Goal: Task Accomplishment & Management: Use online tool/utility

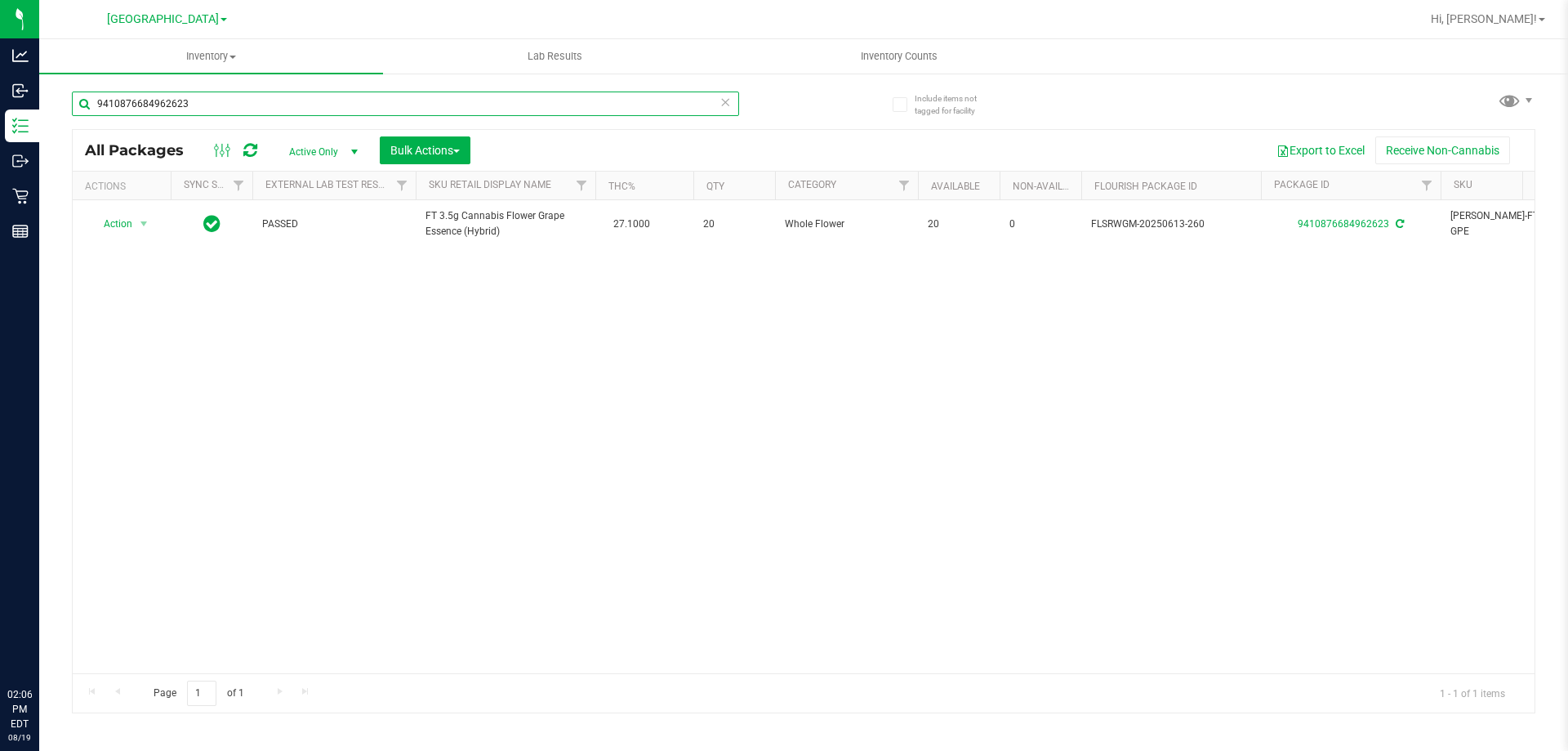
click at [272, 99] on input "9410876684962623" at bounding box center [405, 103] width 667 height 25
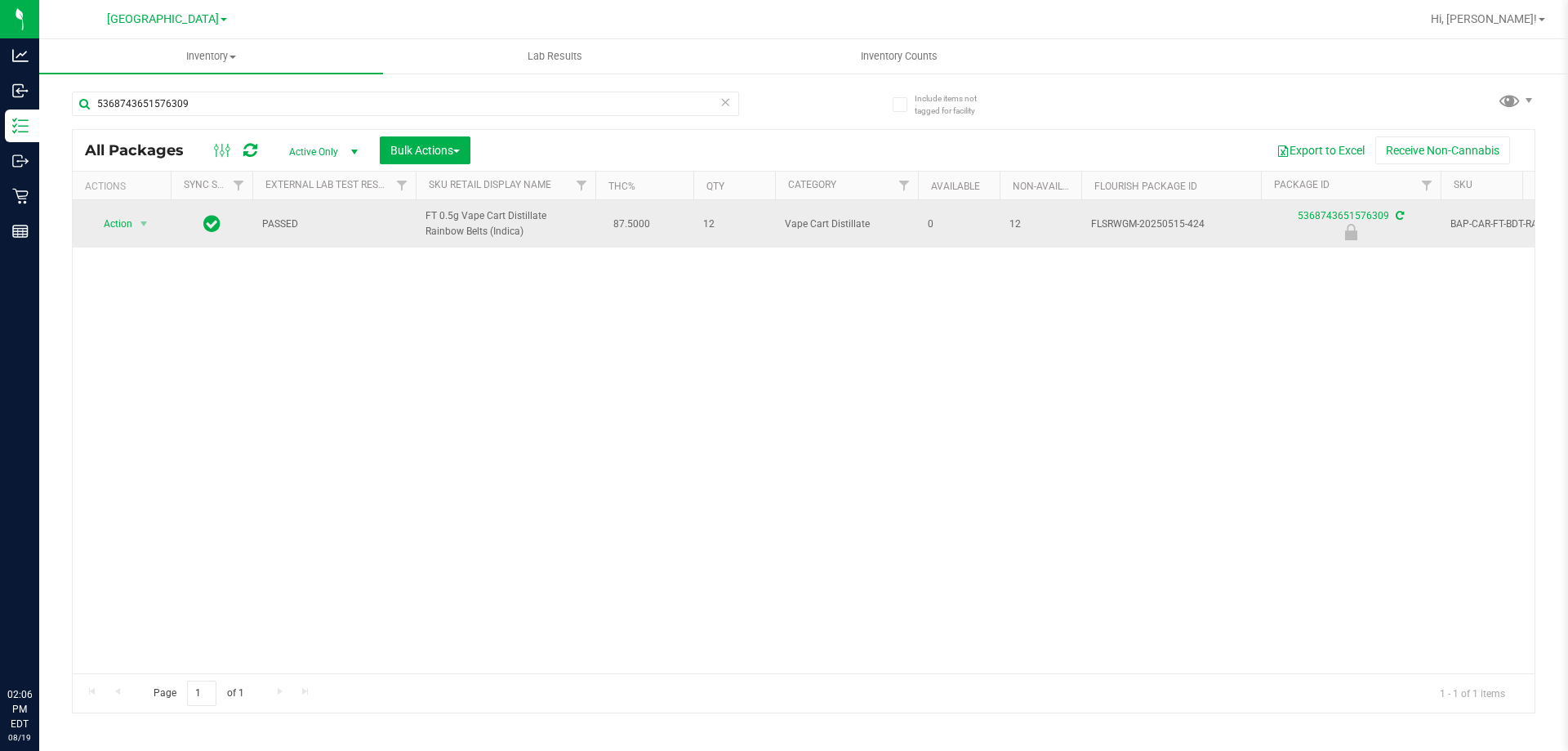
drag, startPoint x: 416, startPoint y: 216, endPoint x: 501, endPoint y: 233, distance: 86.7
click at [501, 233] on td "FT 0.5g Vape Cart Distillate Rainbow Belts (Indica)" at bounding box center [505, 224] width 179 height 47
copy span "FT 0.5g Vape Cart Distillate Rainbow Belts (Indica)"
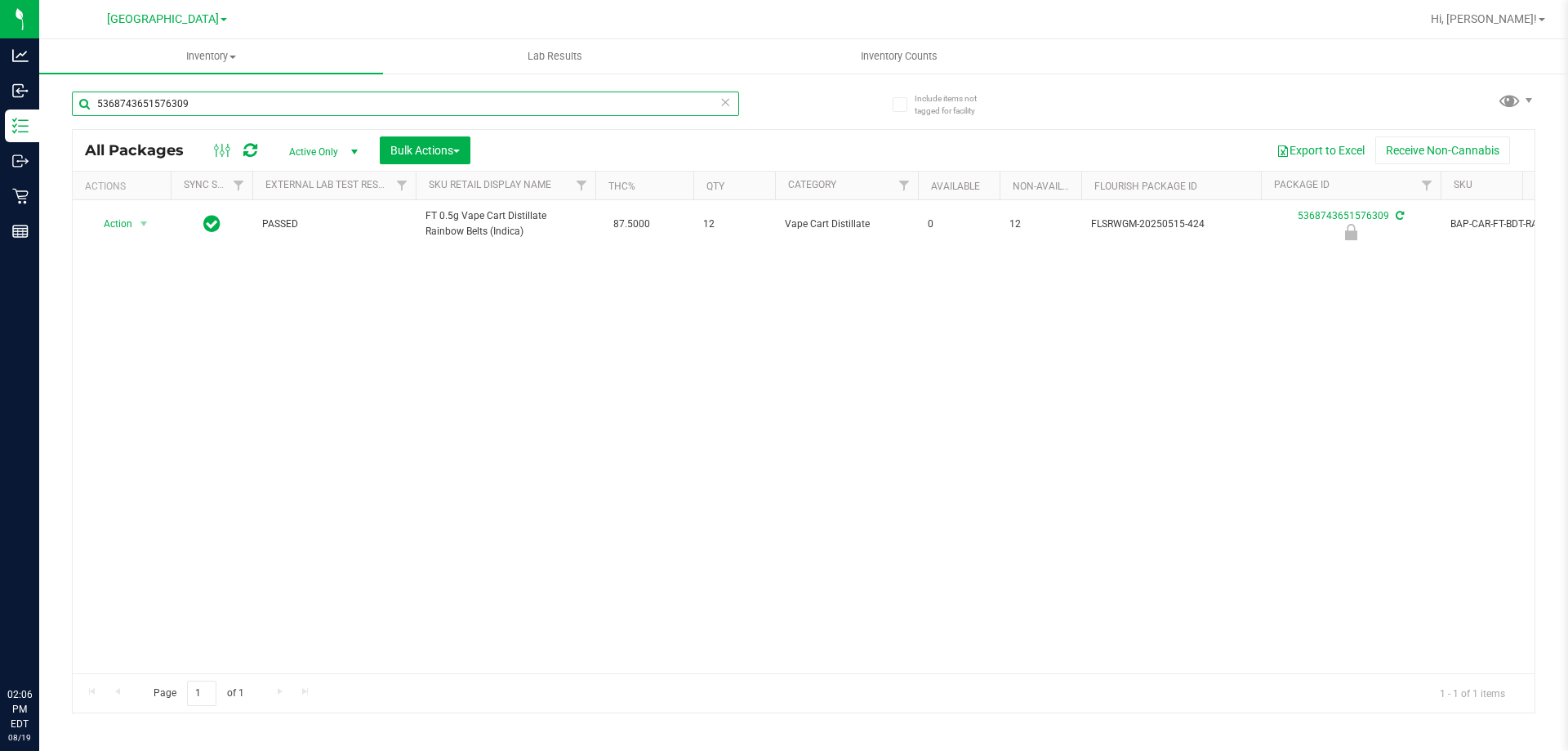
click at [195, 115] on input "5368743651576309" at bounding box center [405, 103] width 667 height 25
click at [192, 113] on input "5368743651576309" at bounding box center [405, 103] width 667 height 25
paste input "FT 0.5g Vape Cart Distillate Rainbow Belts (Indica)"
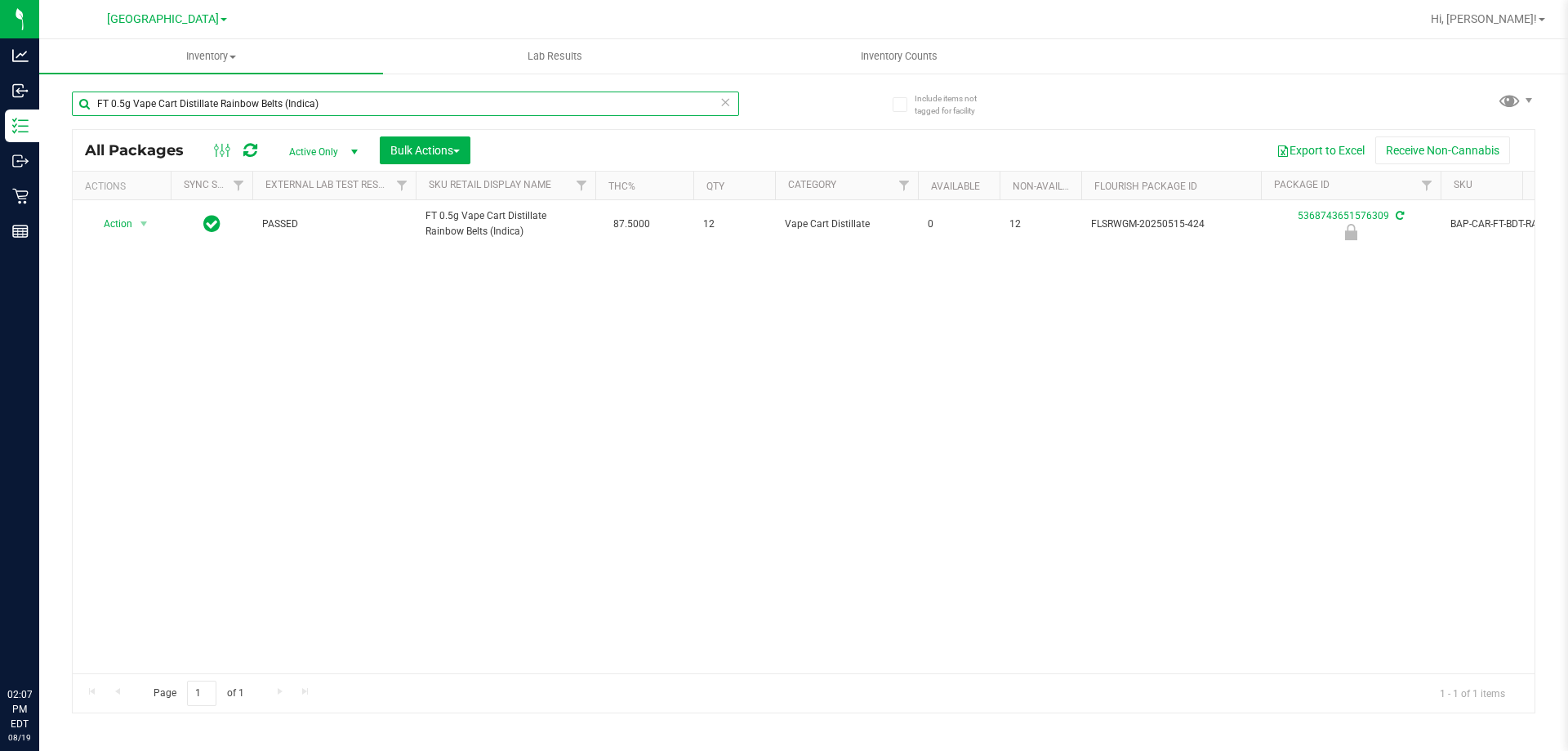
click at [368, 97] on input "FT 0.5g Vape Cart Distillate Rainbow Belts (Indica)" at bounding box center [405, 103] width 667 height 25
type input "5368743651576309"
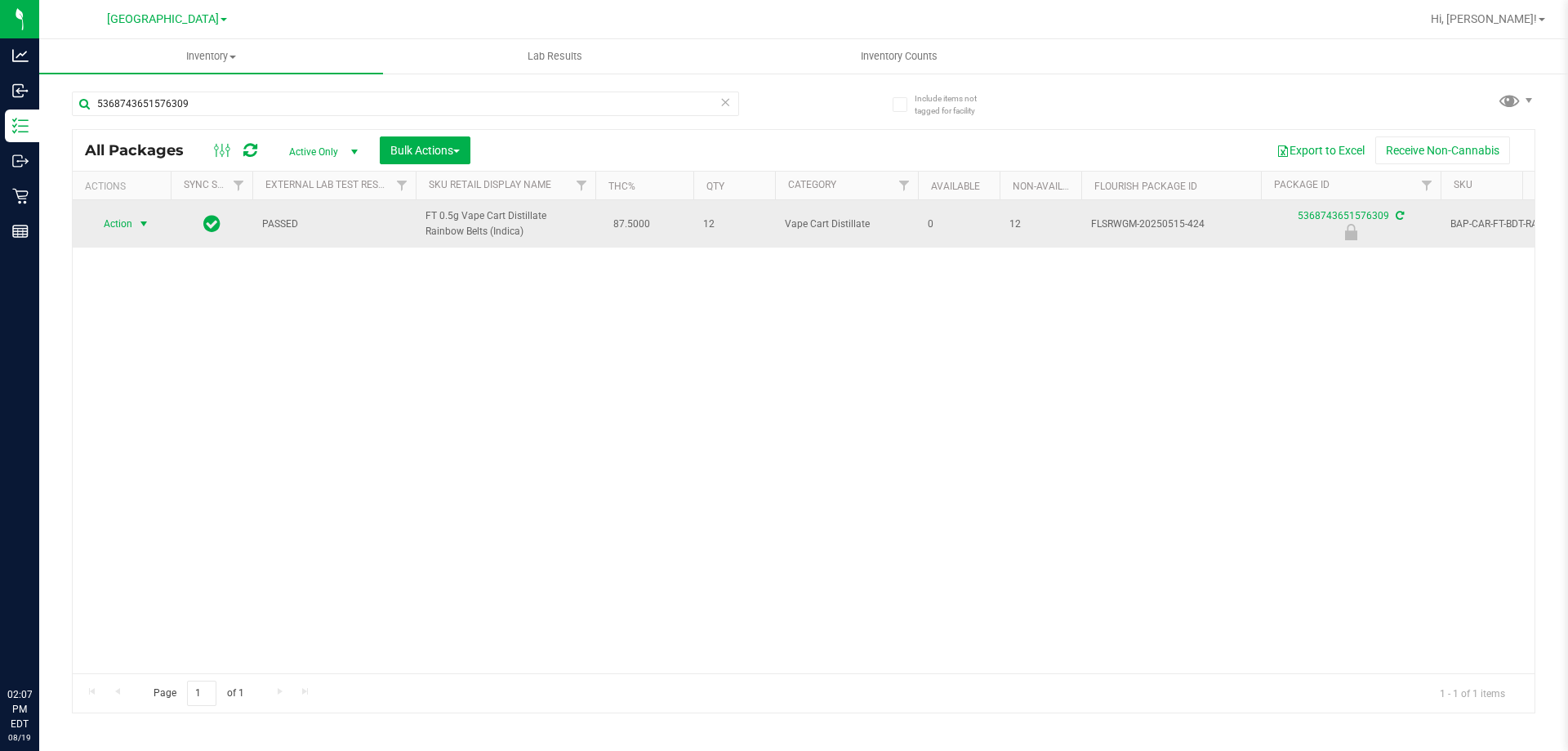
click at [126, 229] on span "Action" at bounding box center [111, 224] width 44 height 23
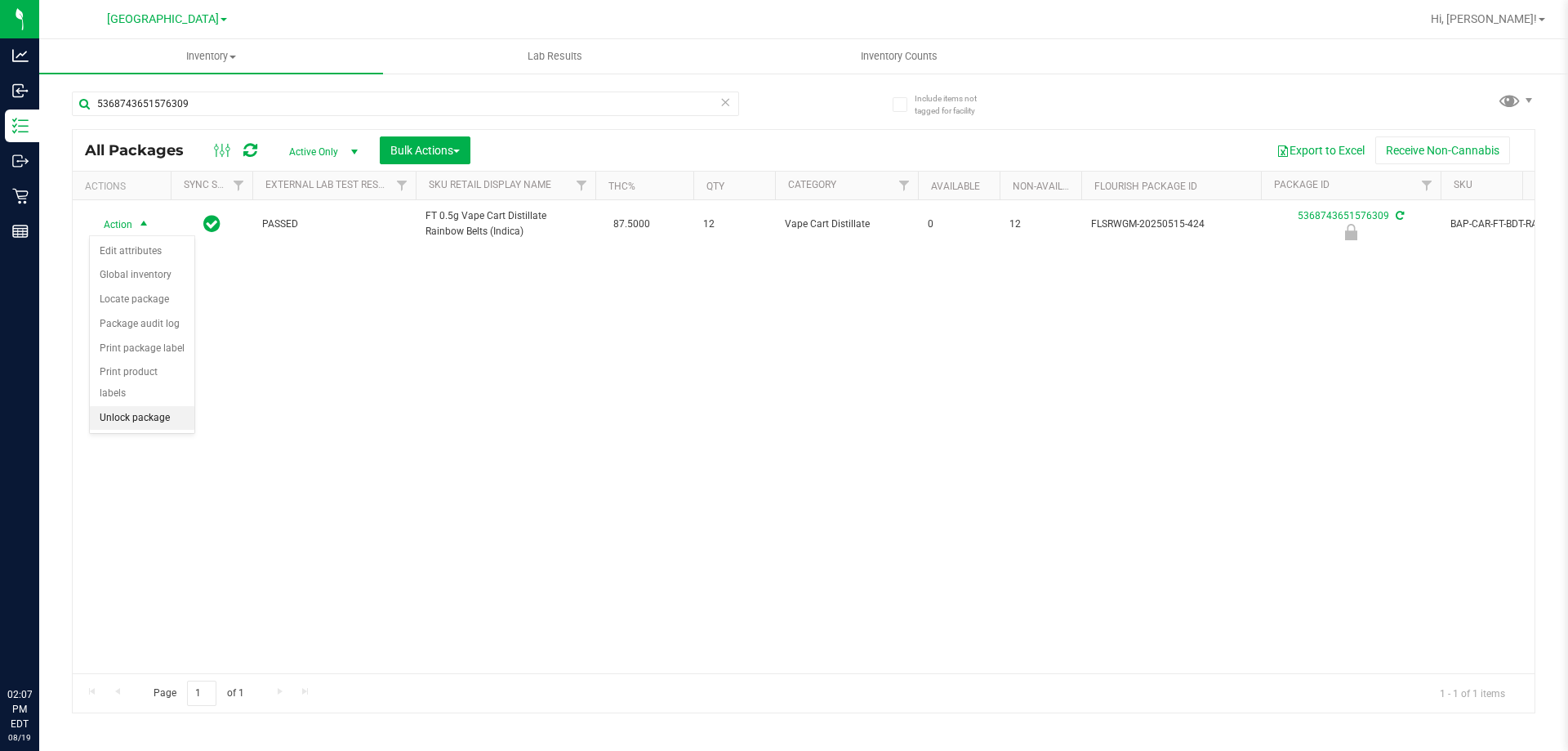
click at [138, 406] on li "Unlock package" at bounding box center [142, 419] width 104 height 25
